Goal: Information Seeking & Learning: Learn about a topic

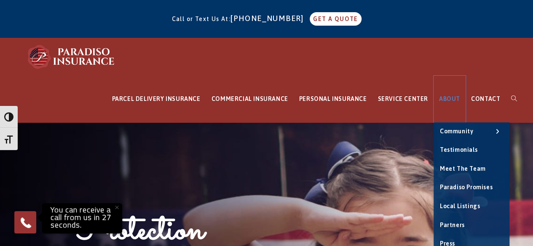
click at [455, 101] on span "ABOUT" at bounding box center [449, 99] width 21 height 7
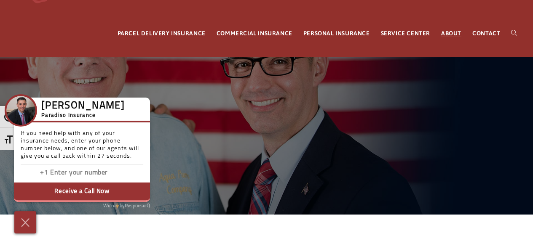
scroll to position [66, 0]
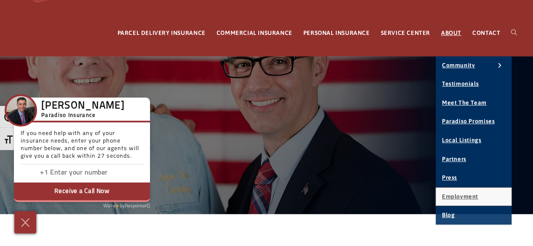
click at [457, 193] on span "Employment" at bounding box center [460, 196] width 36 height 7
